Goal: Task Accomplishment & Management: Manage account settings

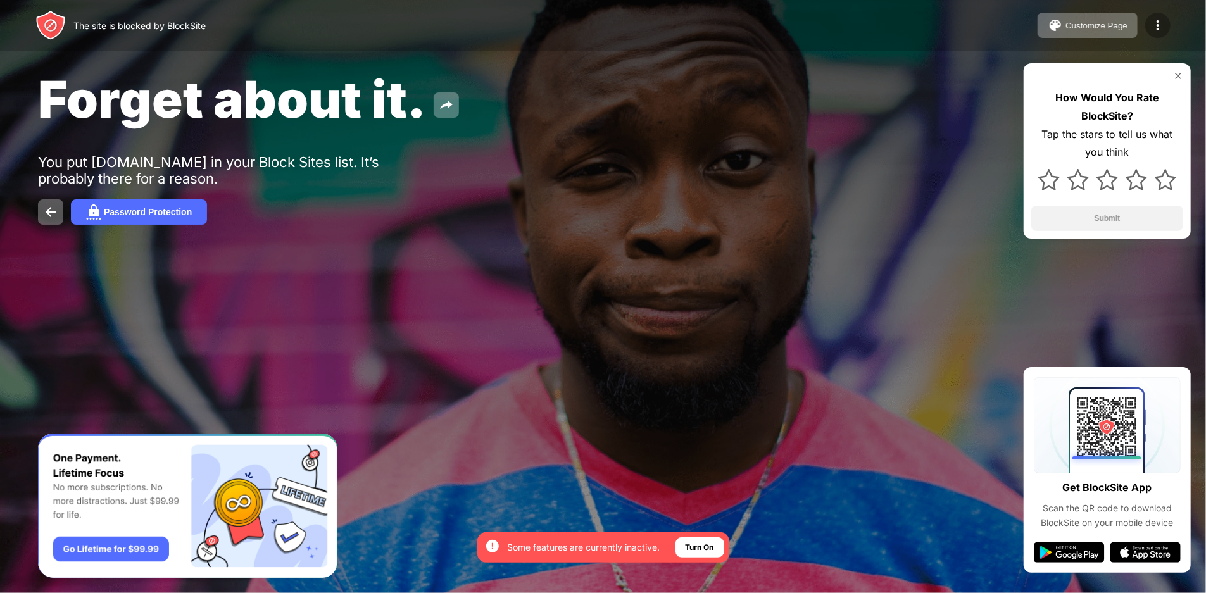
click at [1154, 26] on img at bounding box center [1158, 25] width 15 height 15
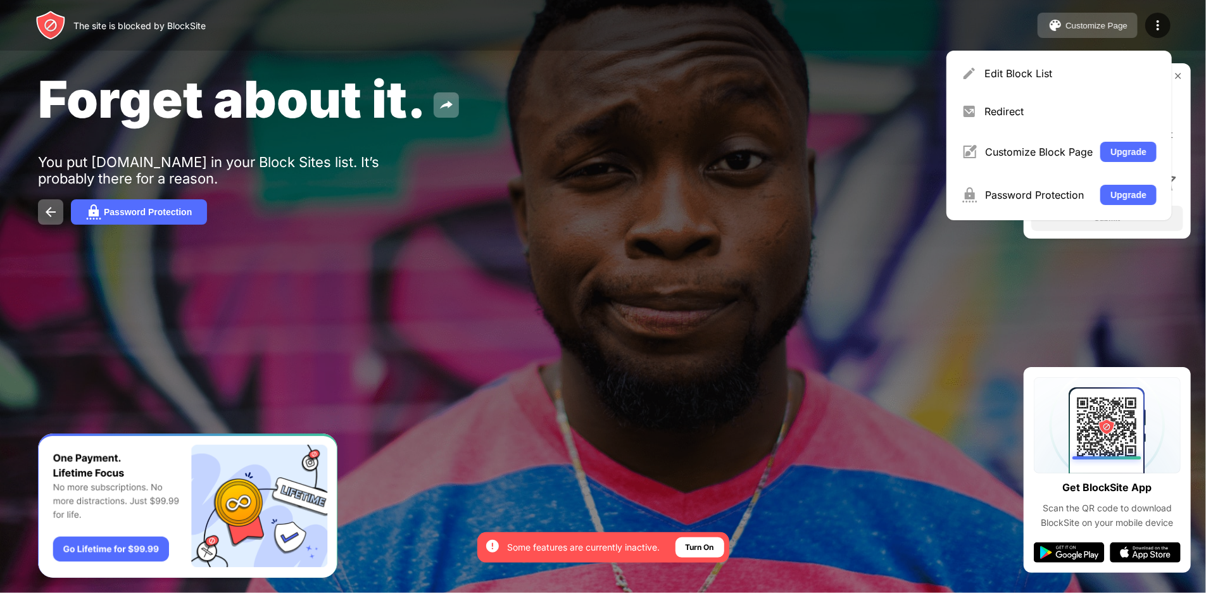
click at [1117, 29] on div "Customize Page" at bounding box center [1097, 25] width 62 height 9
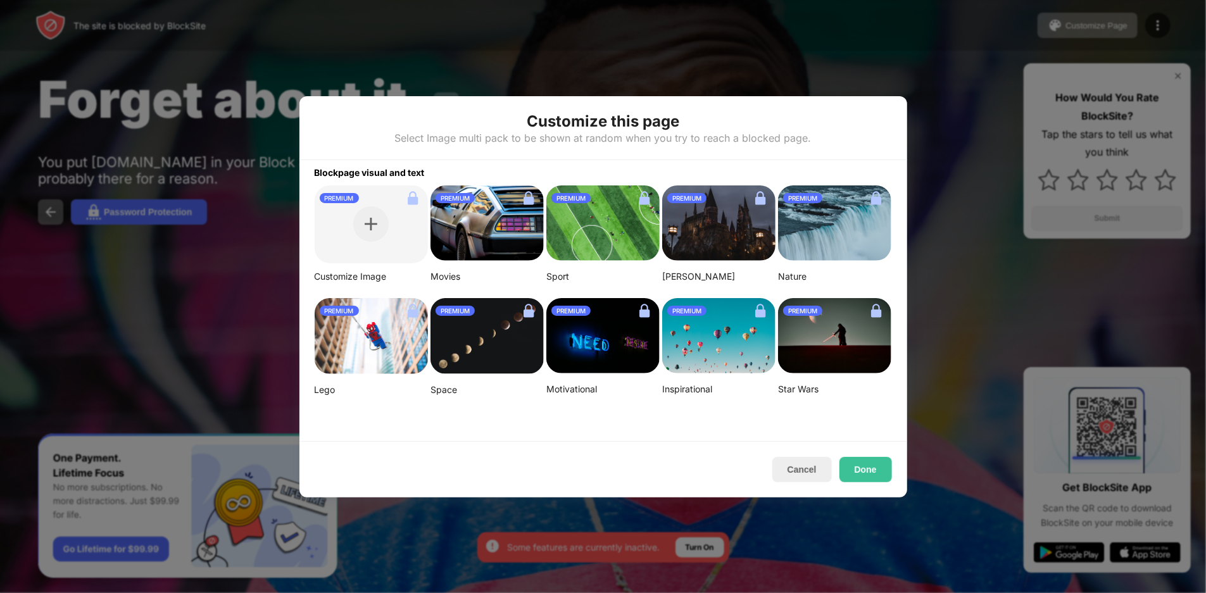
click at [1145, 32] on div at bounding box center [603, 296] width 1206 height 593
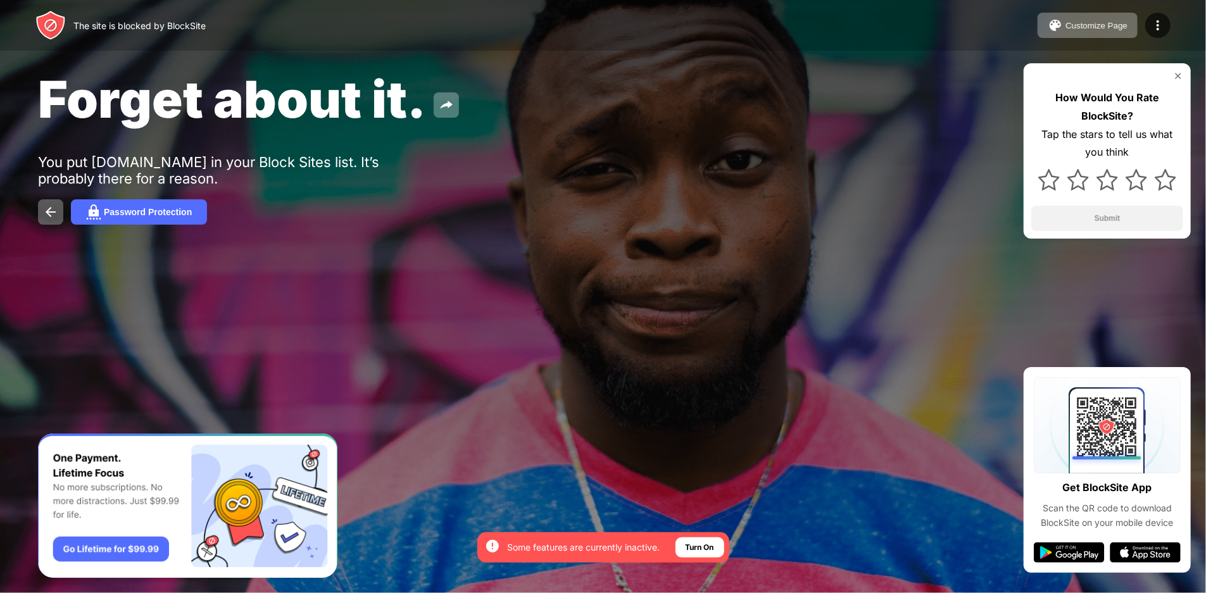
click at [1145, 32] on div "Customize Page Edit Block List Redirect Customize Block Page Upgrade Password P…" at bounding box center [1104, 25] width 133 height 25
click at [1165, 19] on img at bounding box center [1158, 25] width 15 height 15
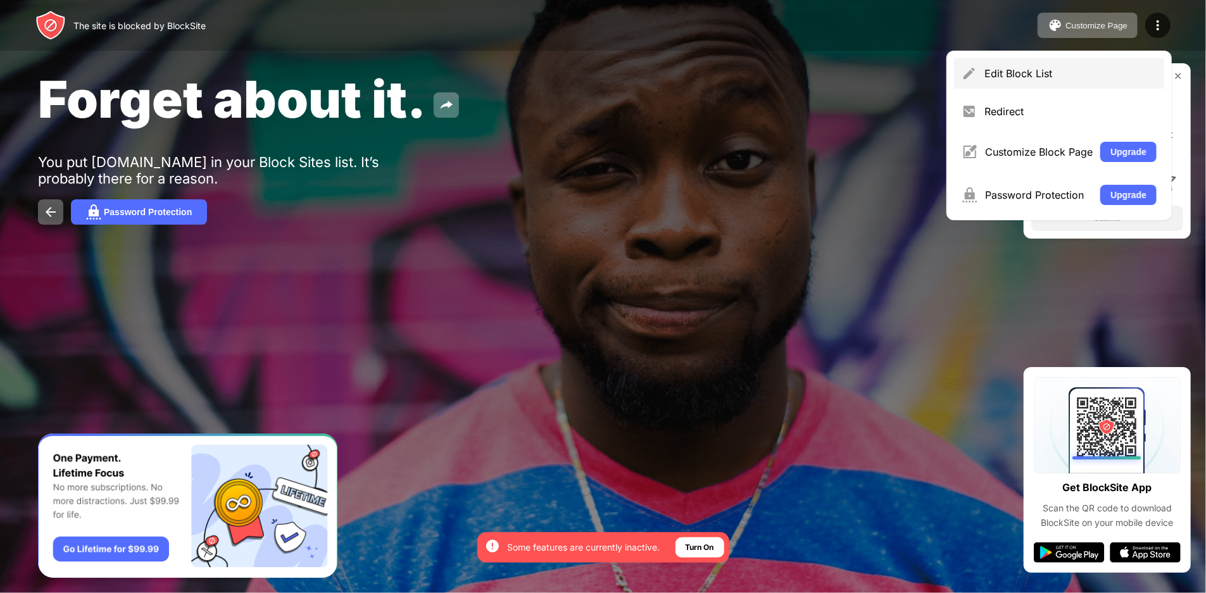
click at [1058, 79] on div "Edit Block List" at bounding box center [1071, 73] width 172 height 13
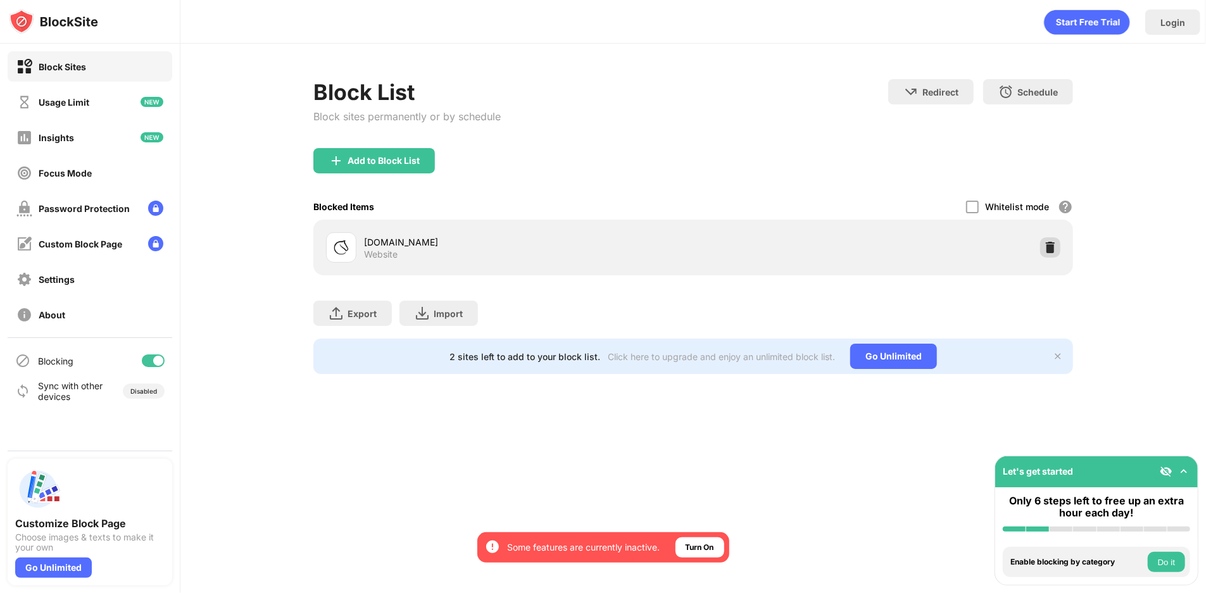
click at [1054, 248] on img at bounding box center [1050, 247] width 13 height 13
